Goal: Task Accomplishment & Management: Manage account settings

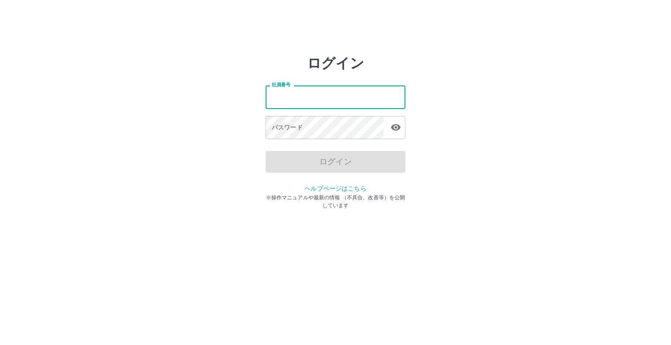
click at [315, 95] on input "社員番号" at bounding box center [336, 97] width 140 height 23
type input "*******"
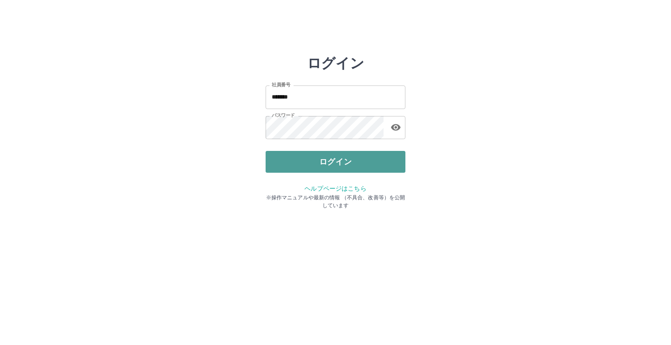
click at [312, 159] on button "ログイン" at bounding box center [336, 162] width 140 height 22
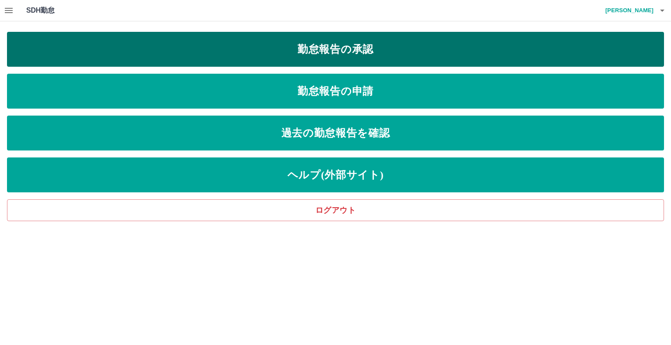
click at [444, 55] on link "勤怠報告の承認" at bounding box center [335, 49] width 657 height 35
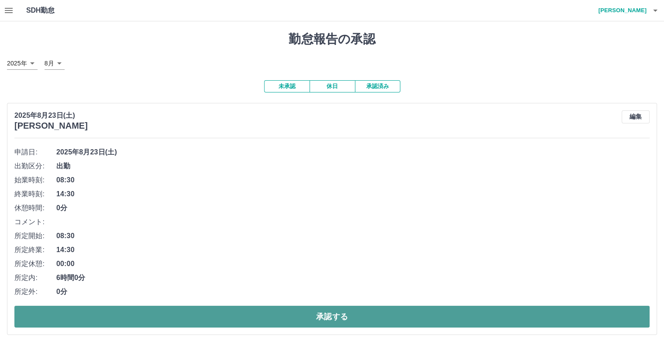
click at [249, 321] on button "承認する" at bounding box center [331, 317] width 635 height 22
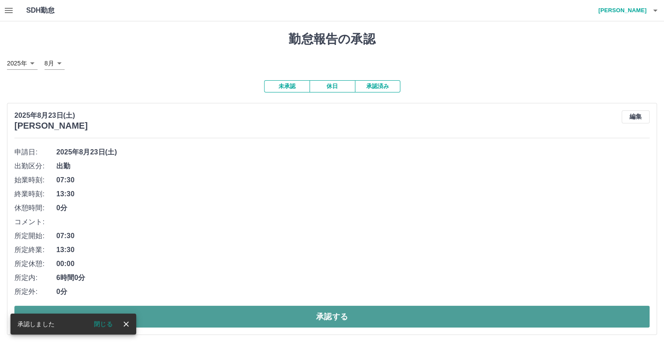
click at [194, 321] on button "承認する" at bounding box center [331, 317] width 635 height 22
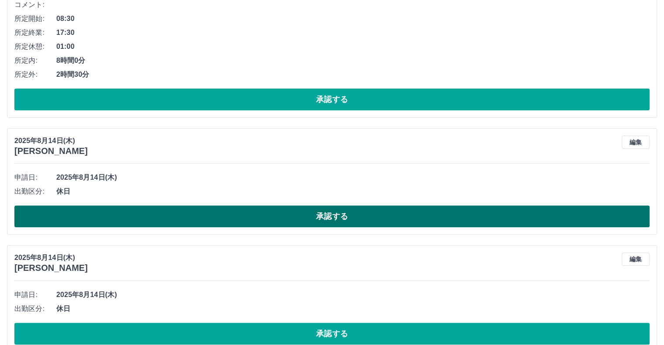
scroll to position [306, 0]
